Goal: Task Accomplishment & Management: Use online tool/utility

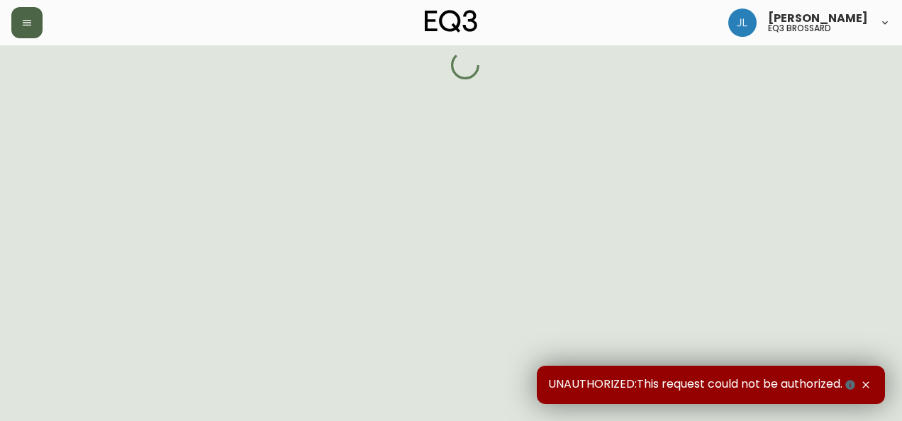
click at [26, 26] on icon "button" at bounding box center [26, 22] width 11 height 11
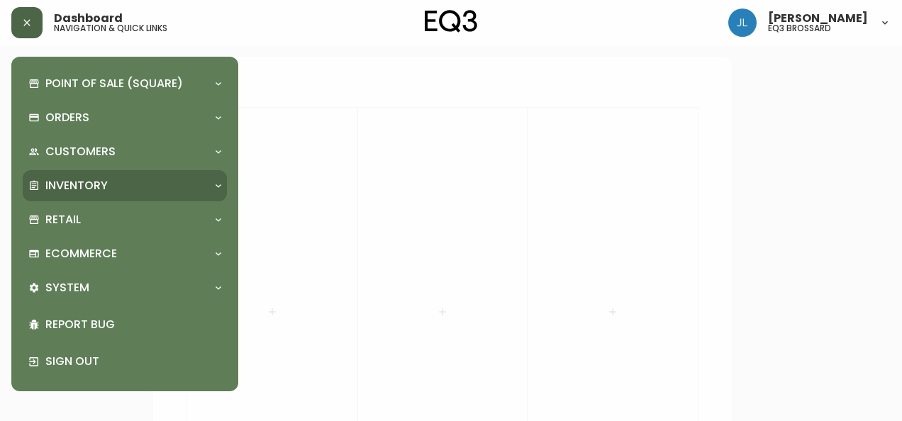
click at [131, 184] on div "Inventory" at bounding box center [117, 186] width 179 height 16
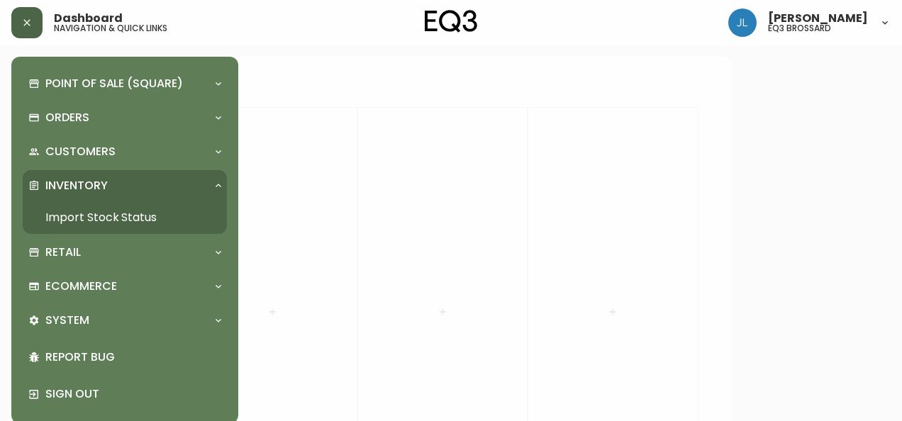
click at [150, 216] on link "Import Stock Status" at bounding box center [125, 217] width 204 height 33
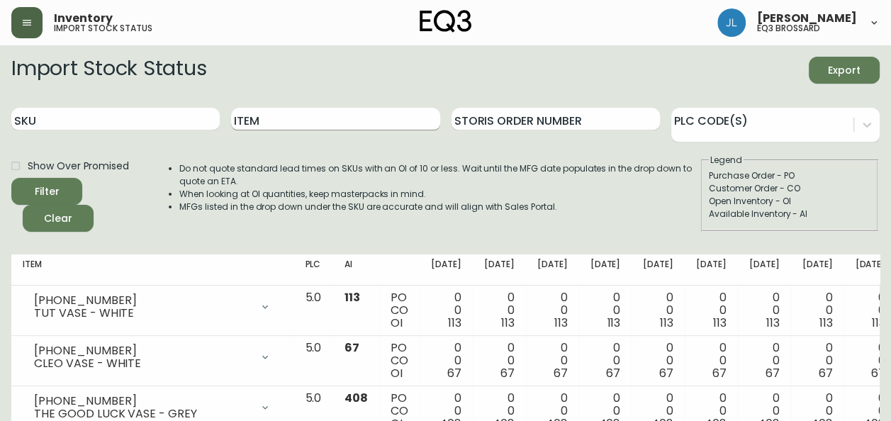
click at [267, 113] on input "Item" at bounding box center [335, 119] width 208 height 23
click at [11, 178] on button "Filter" at bounding box center [46, 191] width 71 height 27
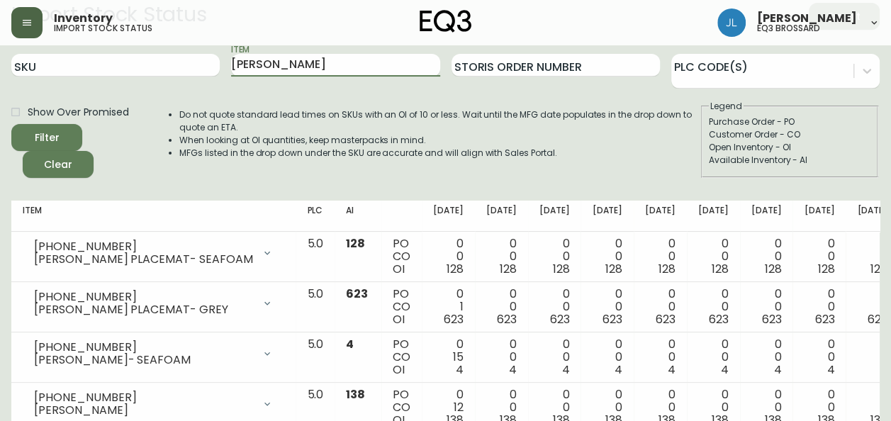
scroll to position [52, 0]
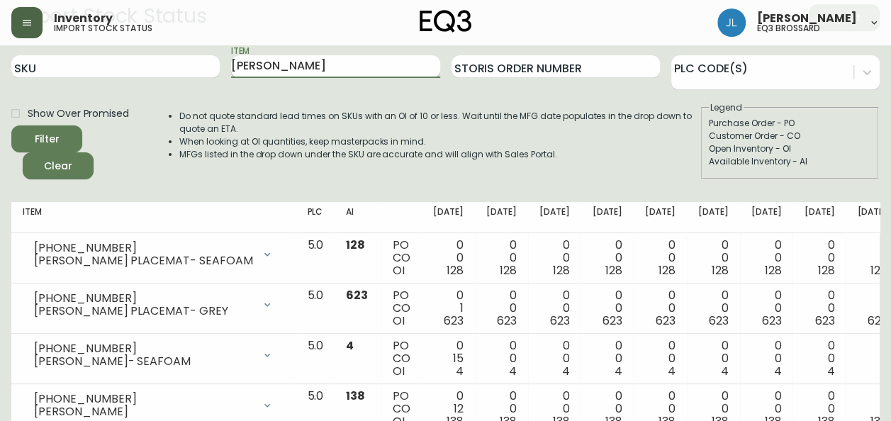
click at [11, 126] on button "Filter" at bounding box center [46, 139] width 71 height 27
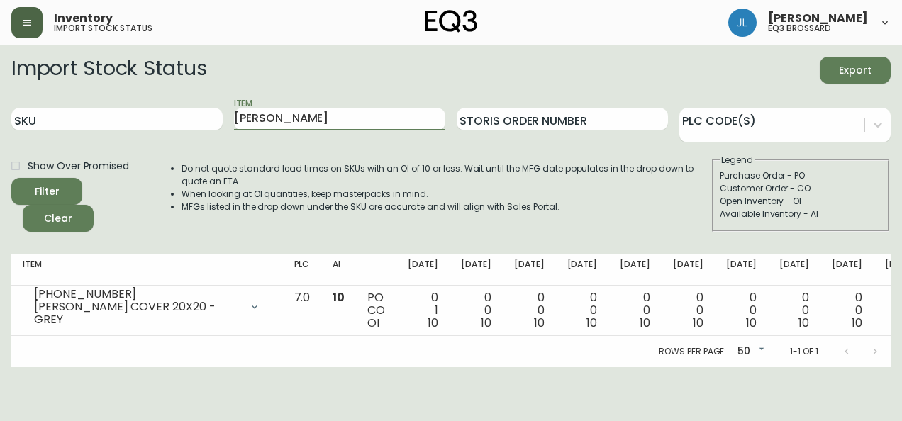
drag, startPoint x: 289, startPoint y: 118, endPoint x: 227, endPoint y: 130, distance: 63.7
click at [227, 130] on div "SKU Item [PERSON_NAME] pillow Storis Order Number PLC Code(s)" at bounding box center [450, 119] width 879 height 46
type input "vero"
click at [11, 178] on button "Filter" at bounding box center [46, 191] width 71 height 27
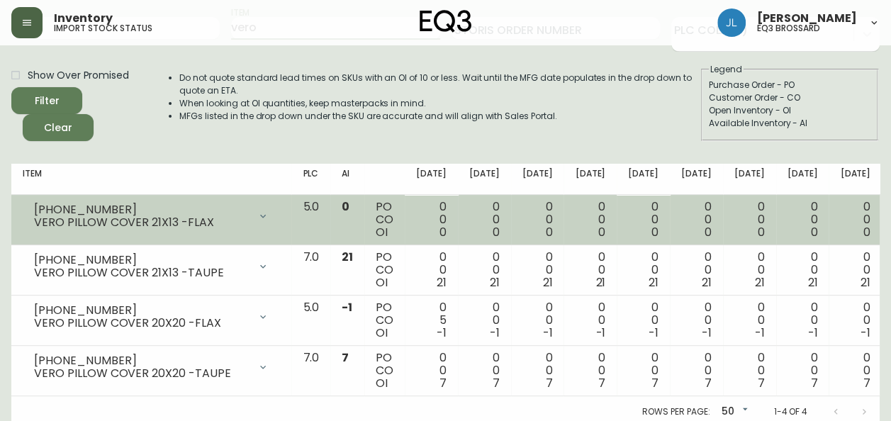
scroll to position [90, 0]
